Goal: Task Accomplishment & Management: Manage account settings

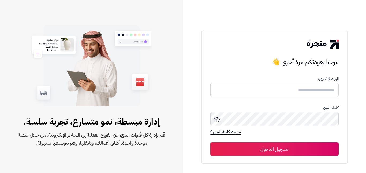
click at [266, 82] on form "البريد الإلكترونى كلمة المرور نسيت كلمة المرور؟ تسجيل الدخول" at bounding box center [274, 116] width 128 height 79
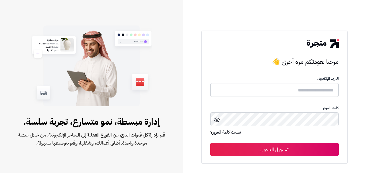
click at [269, 89] on input "text" at bounding box center [274, 90] width 128 height 14
type input "*"
type input "**********"
click at [219, 116] on icon at bounding box center [217, 119] width 6 height 6
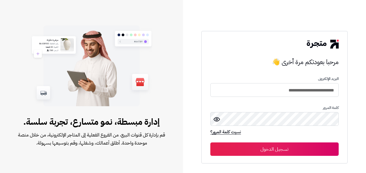
click at [273, 148] on button "تسجيل الدخول" at bounding box center [274, 148] width 128 height 13
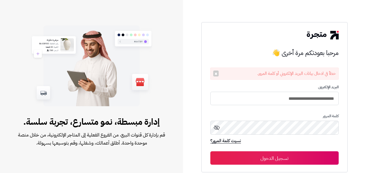
click at [215, 129] on icon at bounding box center [217, 127] width 6 height 5
click at [263, 156] on button "تسجيل الدخول" at bounding box center [274, 157] width 128 height 13
click at [218, 128] on icon at bounding box center [217, 127] width 6 height 6
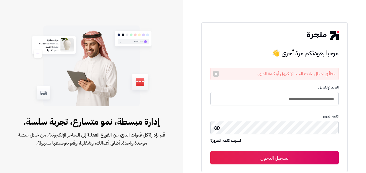
click at [354, 119] on div "**********" at bounding box center [274, 86] width 183 height 173
click at [234, 140] on link "نسيت كلمة المرور؟" at bounding box center [225, 141] width 31 height 8
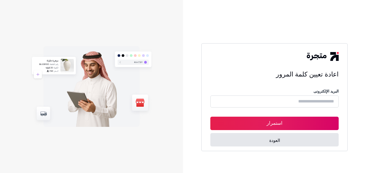
click at [268, 105] on input "text" at bounding box center [274, 101] width 128 height 12
type input "**********"
click at [277, 124] on button "استمرار" at bounding box center [274, 123] width 128 height 13
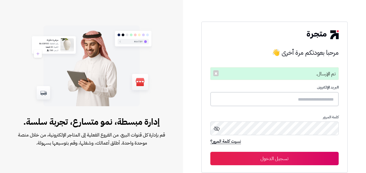
click at [287, 102] on input "text" at bounding box center [274, 99] width 128 height 14
click at [315, 101] on input "text" at bounding box center [274, 99] width 128 height 14
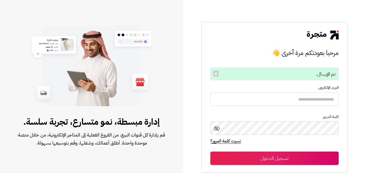
click at [350, 106] on div "مرحبا بعودتكم مرة أخرى 👋 مرحبا بعودتكم مرة أخرى 👋 تم الإرسال. × البريد الإلكترو…" at bounding box center [274, 86] width 183 height 173
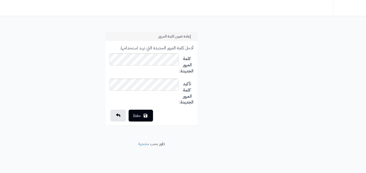
click at [40, 70] on div "إعادة تعيين كلمة المرور أدخل كلمة المرور الجديدة التي تريد استخدامها. كلمة المر…" at bounding box center [151, 81] width 301 height 99
click at [146, 117] on icon "submit" at bounding box center [146, 115] width 4 height 4
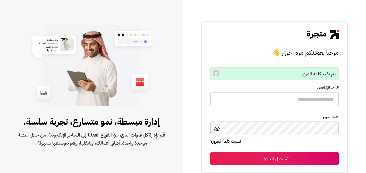
click at [288, 100] on input "text" at bounding box center [274, 99] width 128 height 14
type input "**********"
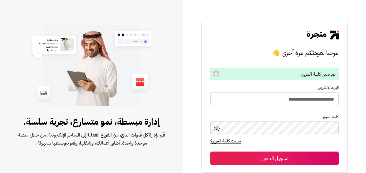
click at [217, 129] on icon at bounding box center [217, 128] width 6 height 5
click at [258, 157] on button "تسجيل الدخول" at bounding box center [274, 157] width 128 height 13
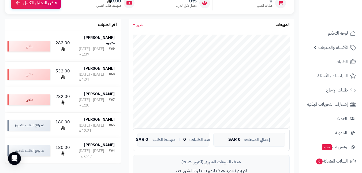
scroll to position [161, 0]
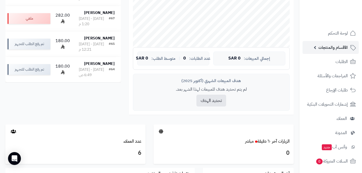
click at [319, 48] on link "الأقسام والمنتجات" at bounding box center [331, 47] width 56 height 13
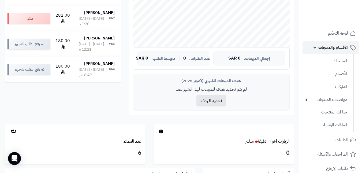
click at [319, 48] on link "الأقسام والمنتجات" at bounding box center [331, 47] width 56 height 13
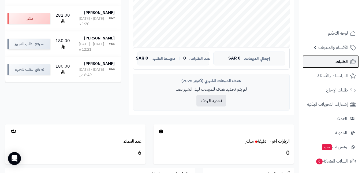
click at [333, 63] on link "الطلبات" at bounding box center [331, 61] width 56 height 13
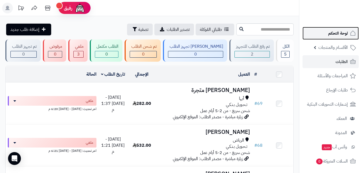
click at [341, 33] on span "لوحة التحكم" at bounding box center [338, 33] width 20 height 8
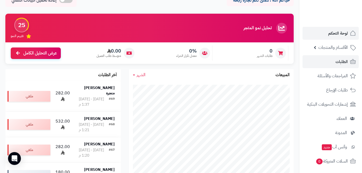
scroll to position [27, 0]
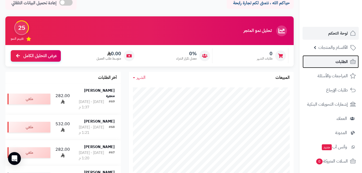
click at [342, 61] on span "الطلبات" at bounding box center [342, 62] width 12 height 8
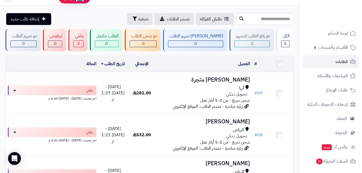
scroll to position [10, 0]
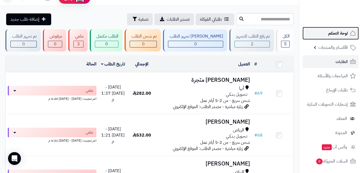
click at [341, 38] on link "لوحة التحكم" at bounding box center [331, 33] width 56 height 13
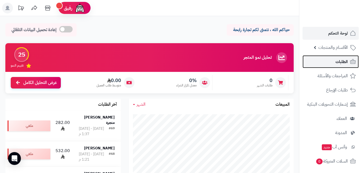
click at [332, 62] on link "الطلبات" at bounding box center [331, 61] width 56 height 13
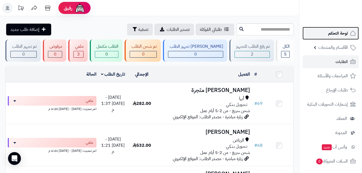
click at [338, 37] on link "لوحة التحكم" at bounding box center [331, 33] width 56 height 13
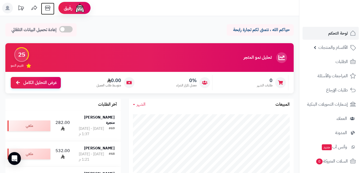
click at [46, 7] on icon at bounding box center [47, 8] width 5 height 5
click at [324, 45] on span "الأقسام والمنتجات" at bounding box center [333, 48] width 29 height 8
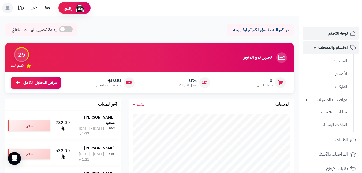
click at [323, 48] on span "الأقسام والمنتجات" at bounding box center [333, 48] width 29 height 8
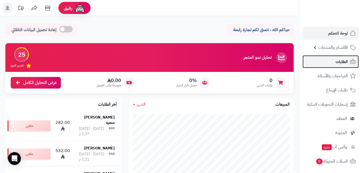
click at [327, 62] on link "الطلبات" at bounding box center [331, 61] width 56 height 13
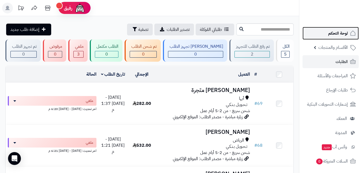
click at [341, 36] on span "لوحة التحكم" at bounding box center [338, 33] width 20 height 8
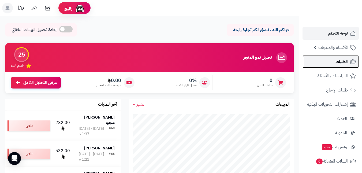
click at [341, 60] on span "الطلبات" at bounding box center [342, 62] width 12 height 8
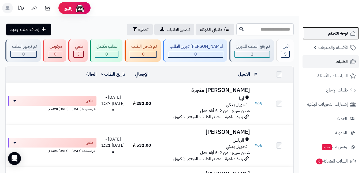
click at [335, 36] on span "لوحة التحكم" at bounding box center [338, 33] width 20 height 8
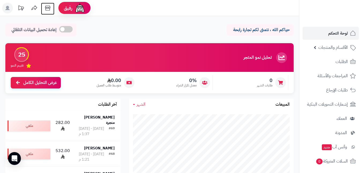
click at [46, 8] on icon at bounding box center [47, 8] width 11 height 11
